Goal: Task Accomplishment & Management: Manage account settings

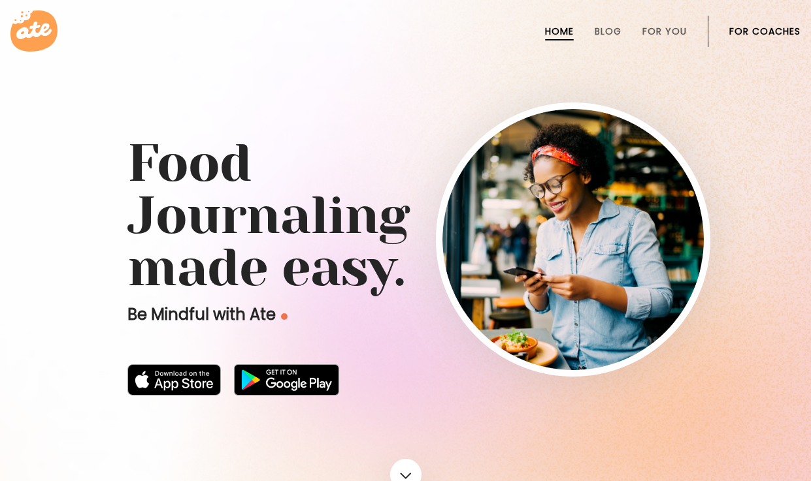
click at [762, 30] on link "For Coaches" at bounding box center [764, 31] width 71 height 10
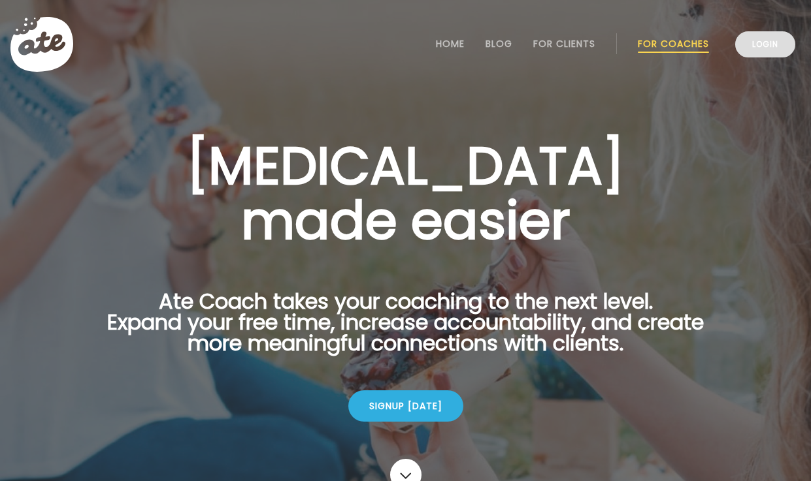
click at [765, 46] on link "Login" at bounding box center [765, 44] width 60 height 26
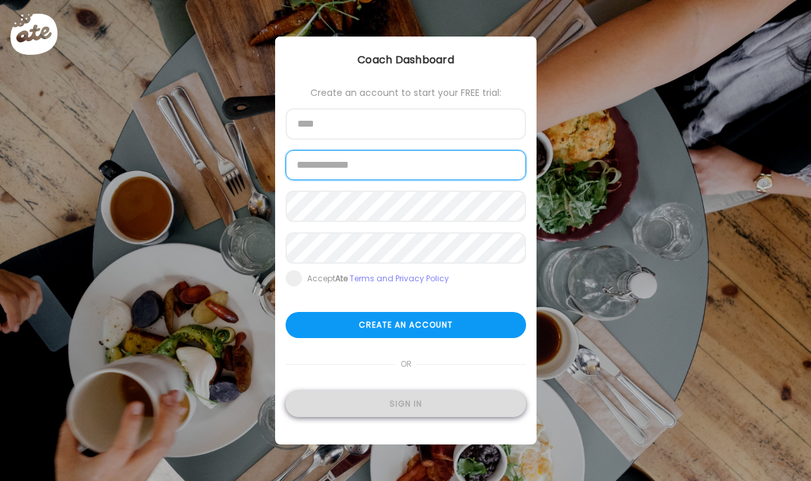
type input "**********"
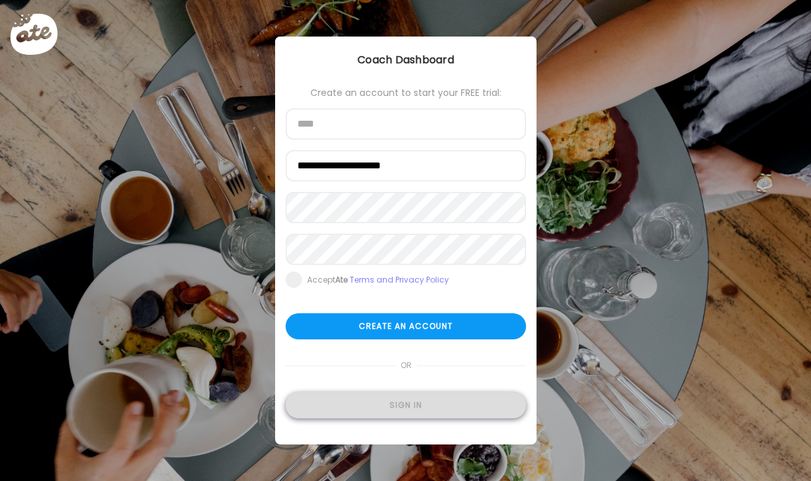
type input "**********"
click at [391, 406] on div "Sign in" at bounding box center [405, 406] width 240 height 26
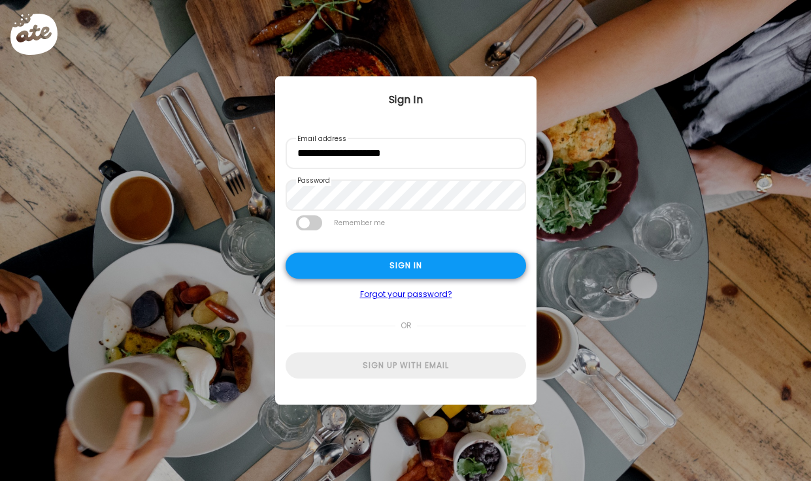
click at [420, 263] on div "Sign in" at bounding box center [405, 266] width 240 height 26
type input "**********"
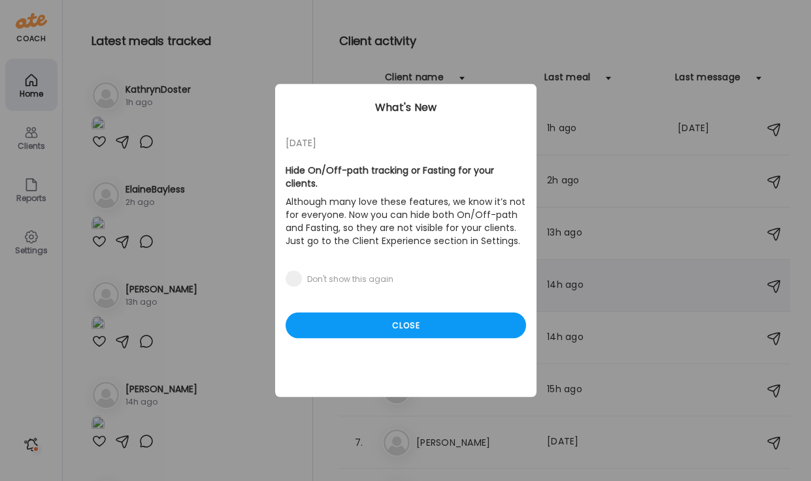
drag, startPoint x: 438, startPoint y: 314, endPoint x: 440, endPoint y: 305, distance: 9.4
click at [438, 314] on div "Close" at bounding box center [405, 326] width 240 height 26
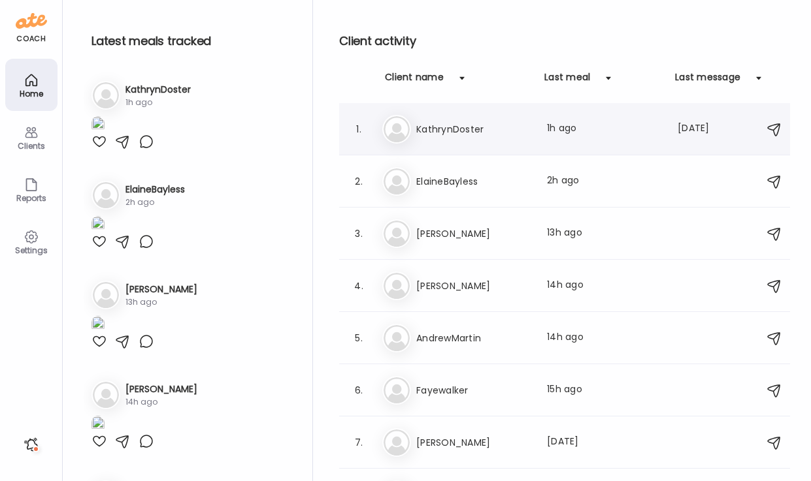
click at [441, 133] on h3 "KathrynDoster" at bounding box center [473, 130] width 115 height 16
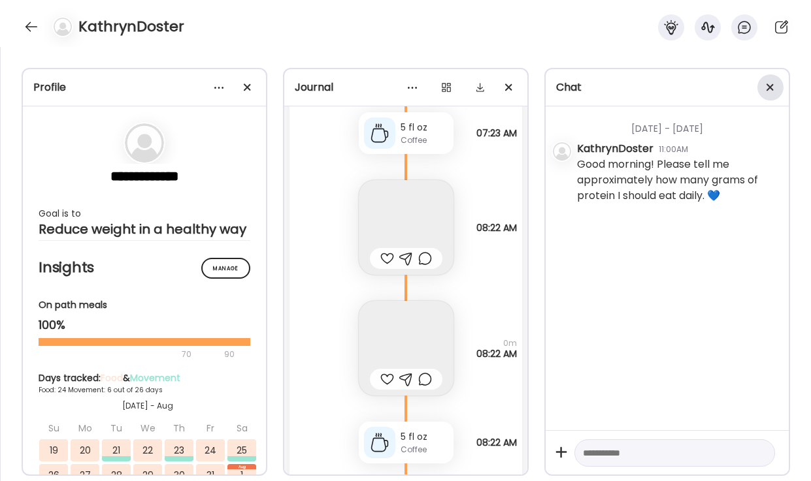
scroll to position [34058, 0]
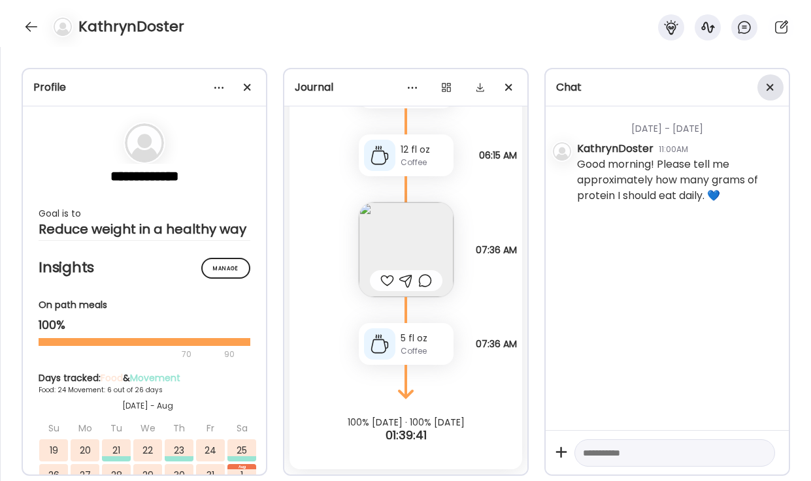
click at [768, 88] on span at bounding box center [769, 87] width 7 height 7
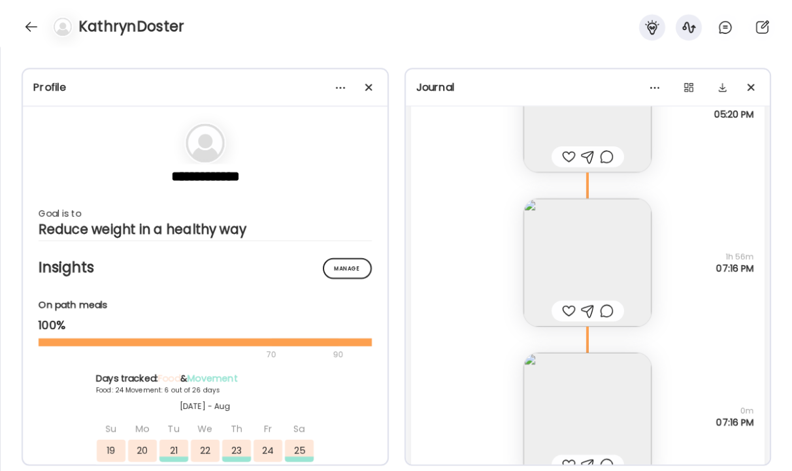
scroll to position [37706, 0]
click at [587, 270] on img at bounding box center [587, 267] width 128 height 128
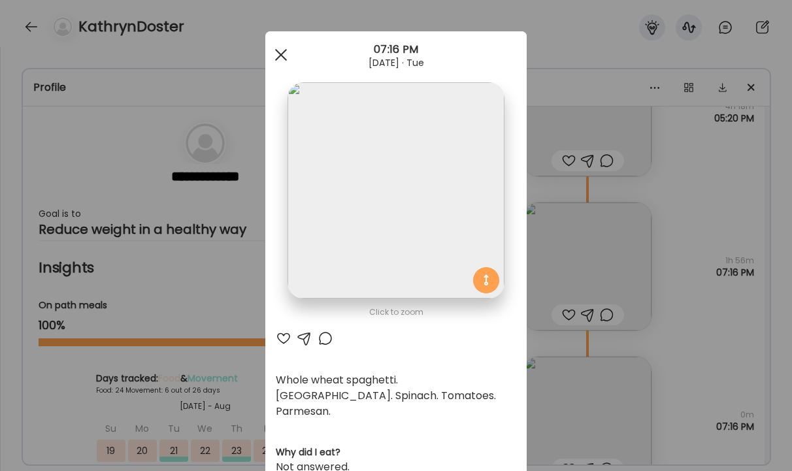
click at [280, 53] on span at bounding box center [281, 55] width 12 height 12
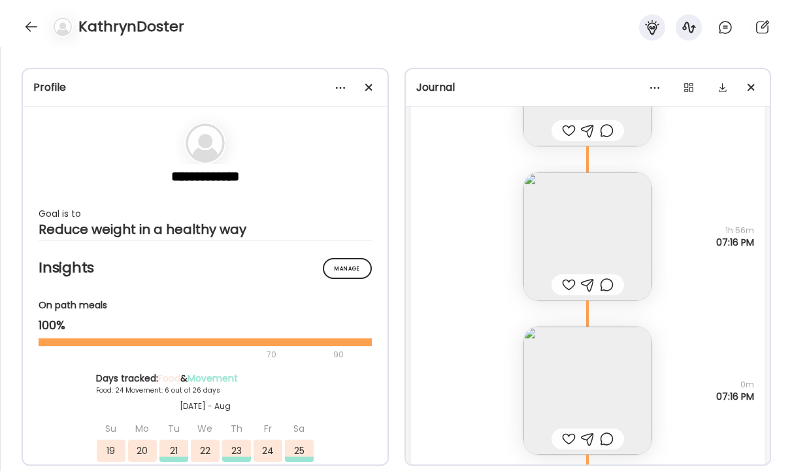
scroll to position [37742, 0]
click at [595, 215] on img at bounding box center [587, 231] width 128 height 128
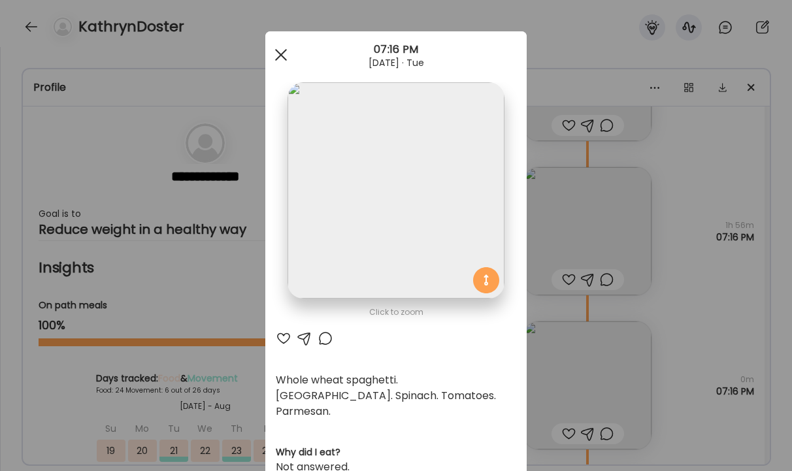
click at [278, 54] on div at bounding box center [281, 55] width 26 height 26
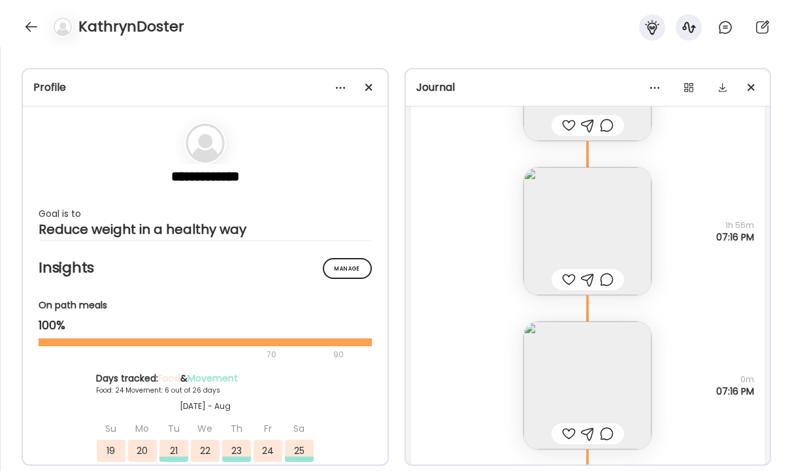
click at [587, 378] on img at bounding box center [587, 385] width 128 height 128
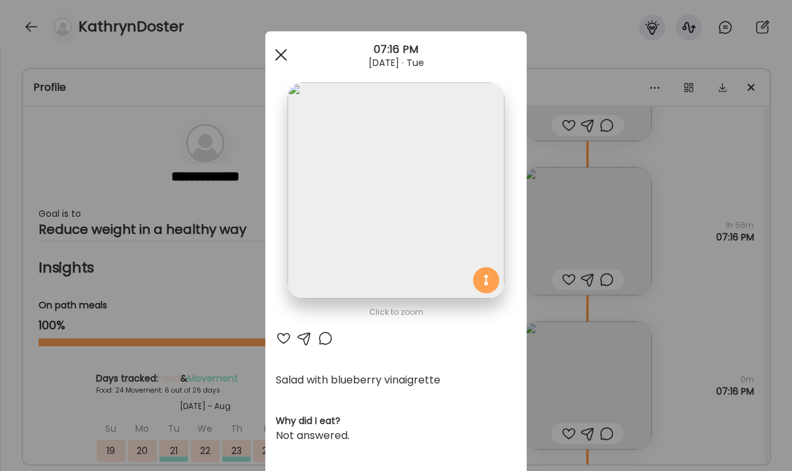
click at [284, 55] on div at bounding box center [281, 55] width 26 height 26
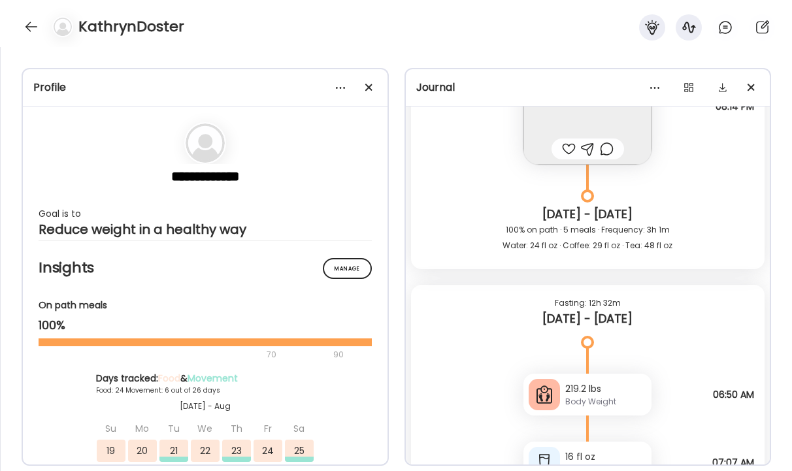
scroll to position [32417, 0]
